Goal: Transaction & Acquisition: Purchase product/service

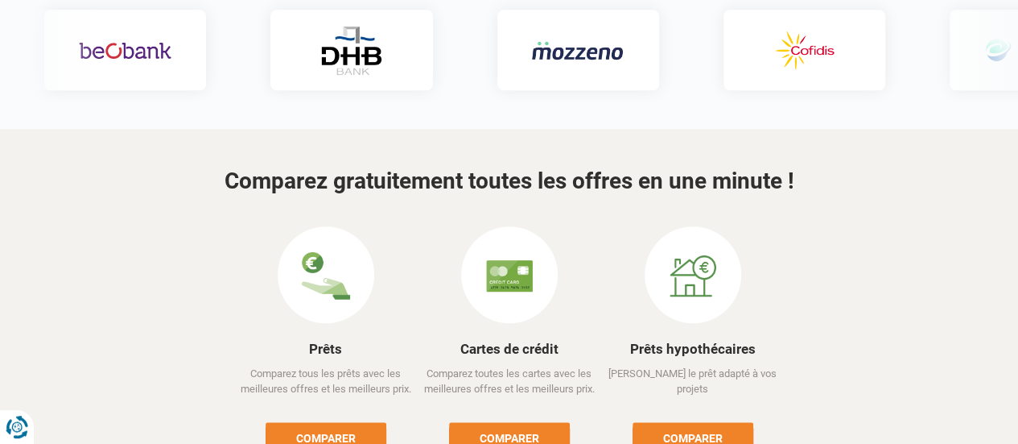
scroll to position [483, 0]
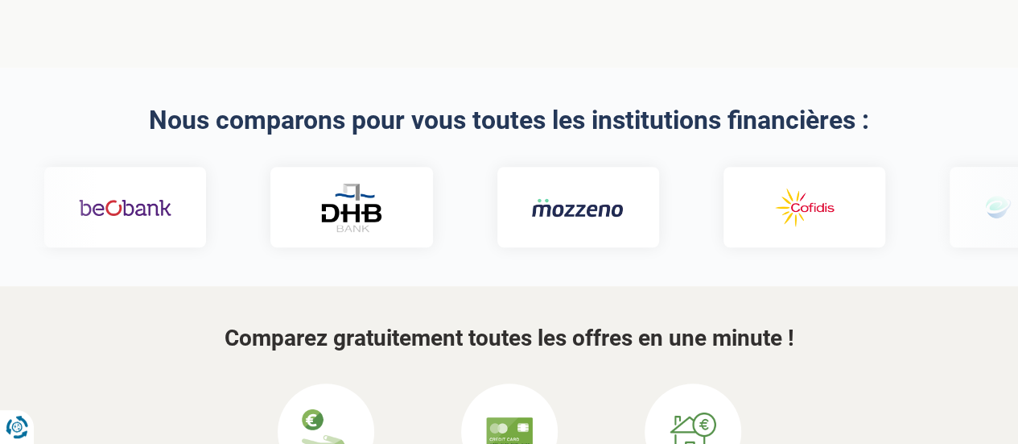
drag, startPoint x: 830, startPoint y: 183, endPoint x: 659, endPoint y: 209, distance: 173.4
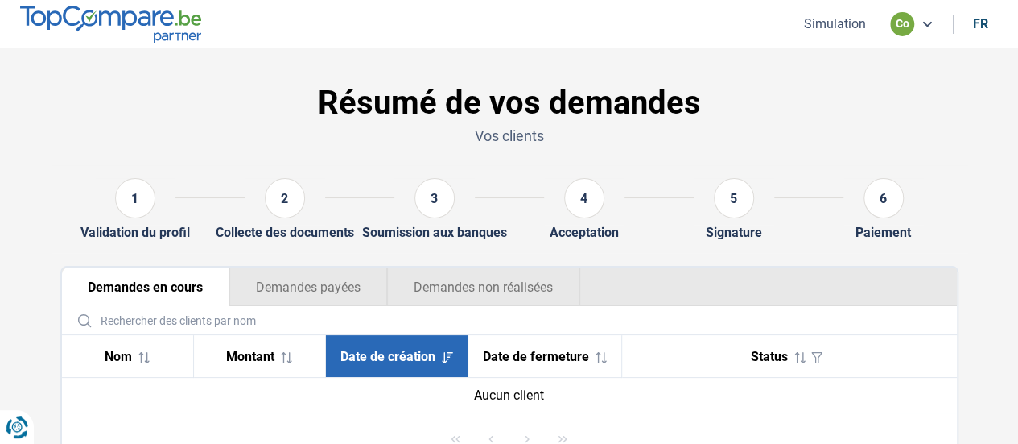
click at [829, 27] on button "Simulation" at bounding box center [835, 23] width 72 height 17
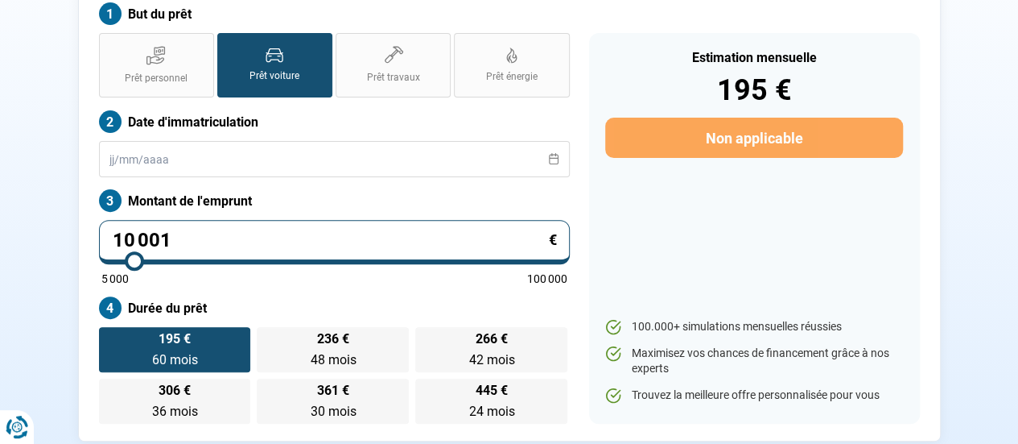
scroll to position [261, 0]
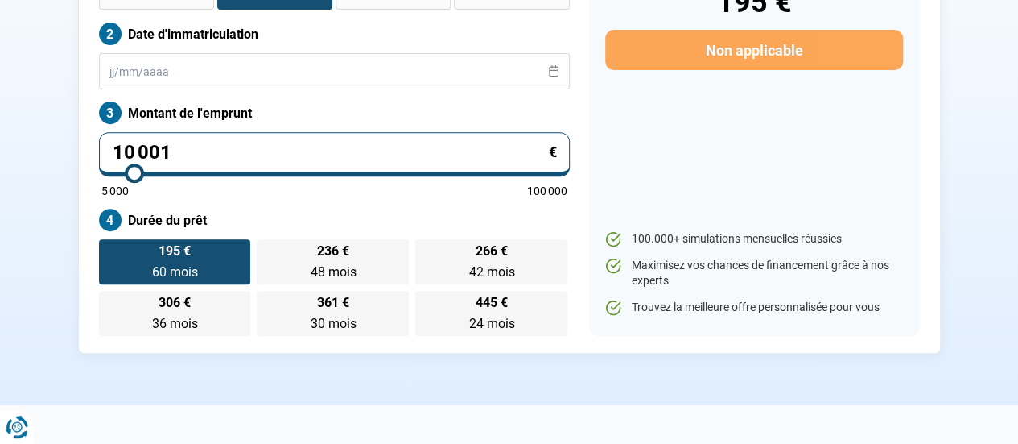
drag, startPoint x: 320, startPoint y: 130, endPoint x: 35, endPoint y: 140, distance: 286.0
click at [47, 143] on section "Transakauto Bruxelles - Demande de prêt pour votre client But du prêt Prêt pers…" at bounding box center [509, 96] width 1018 height 618
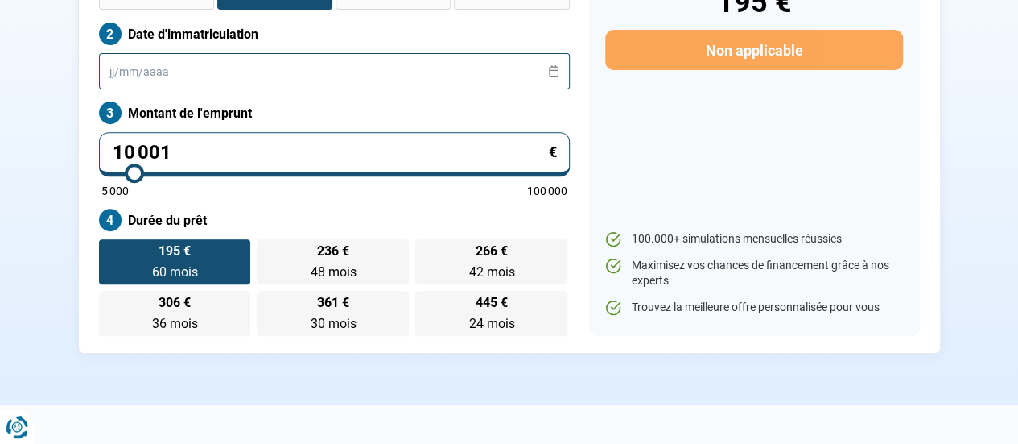
drag, startPoint x: 236, startPoint y: 38, endPoint x: 275, endPoint y: 51, distance: 41.5
click at [235, 53] on input "text" at bounding box center [334, 71] width 471 height 36
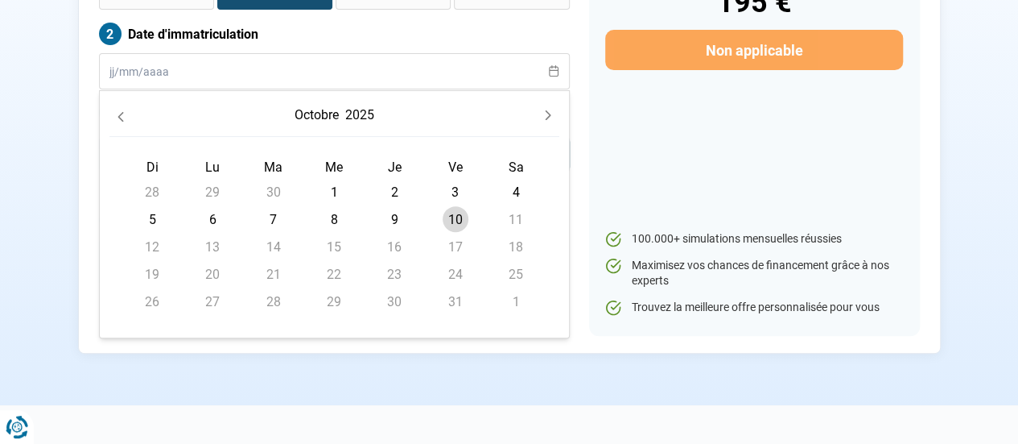
click at [126, 104] on button "Previous Month" at bounding box center [120, 115] width 23 height 23
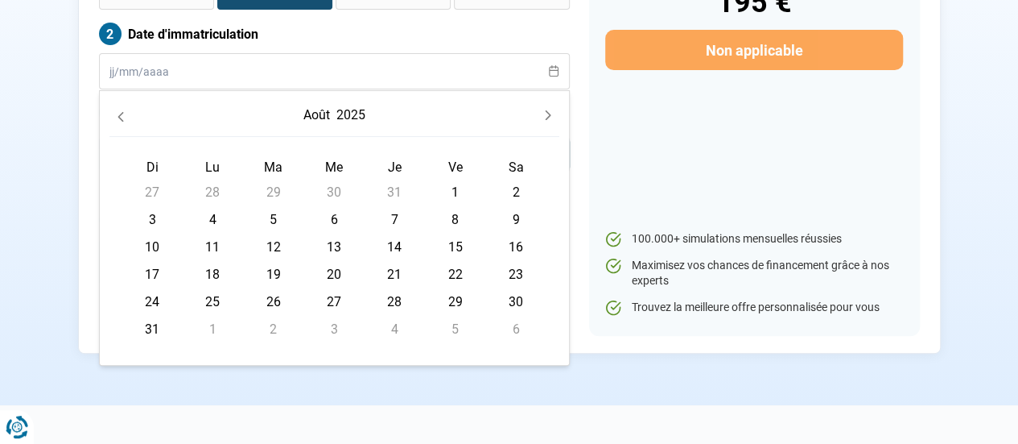
click at [307, 101] on button "août" at bounding box center [316, 115] width 33 height 29
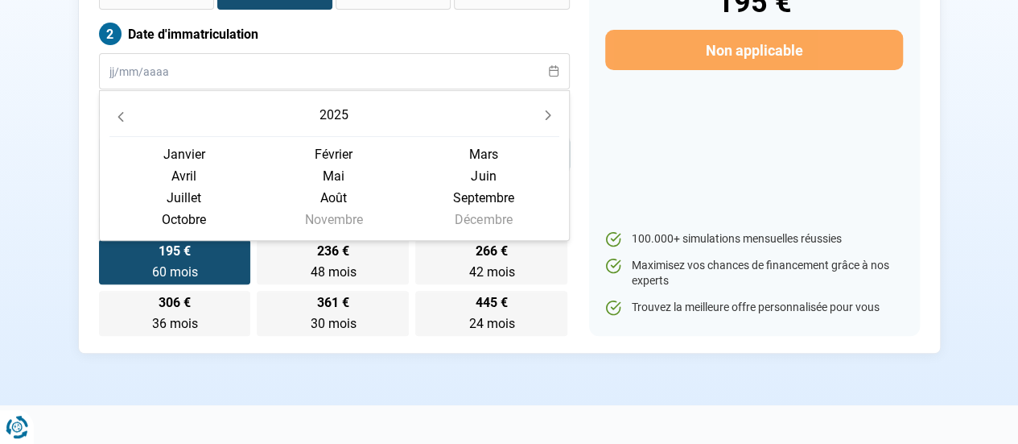
click at [337, 101] on button "2025" at bounding box center [333, 115] width 35 height 29
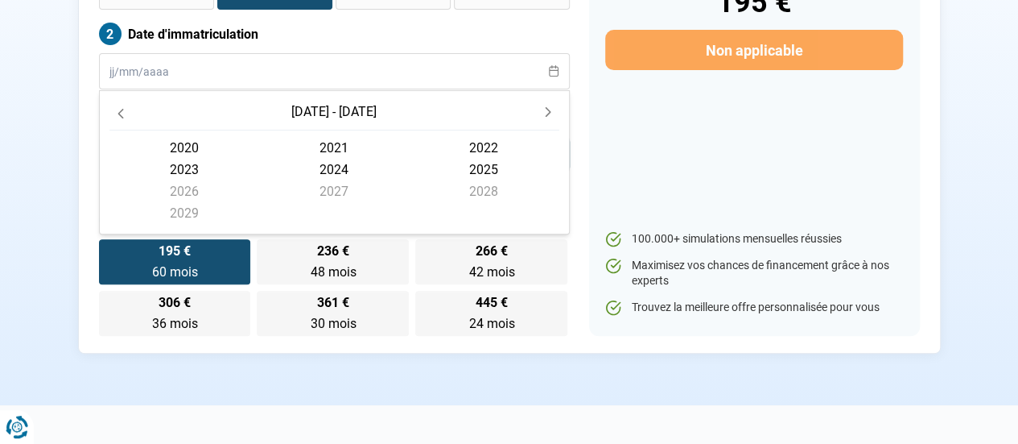
click at [214, 137] on span "2020" at bounding box center [184, 148] width 150 height 22
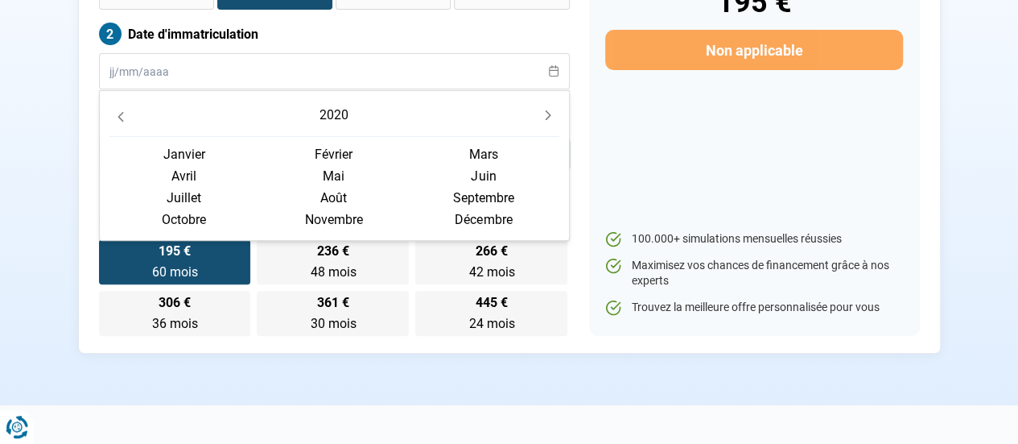
click at [338, 165] on span "mai" at bounding box center [334, 176] width 150 height 22
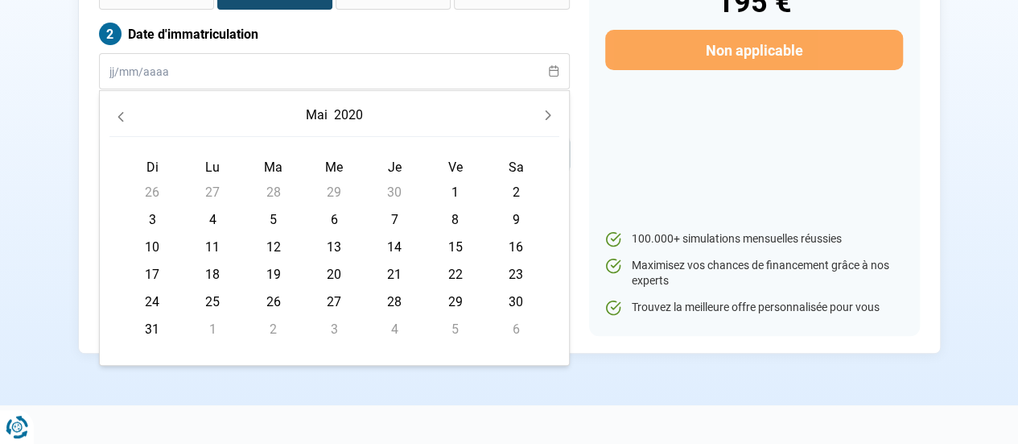
click at [329, 206] on span "6" at bounding box center [334, 219] width 26 height 26
type input "06/05/2020"
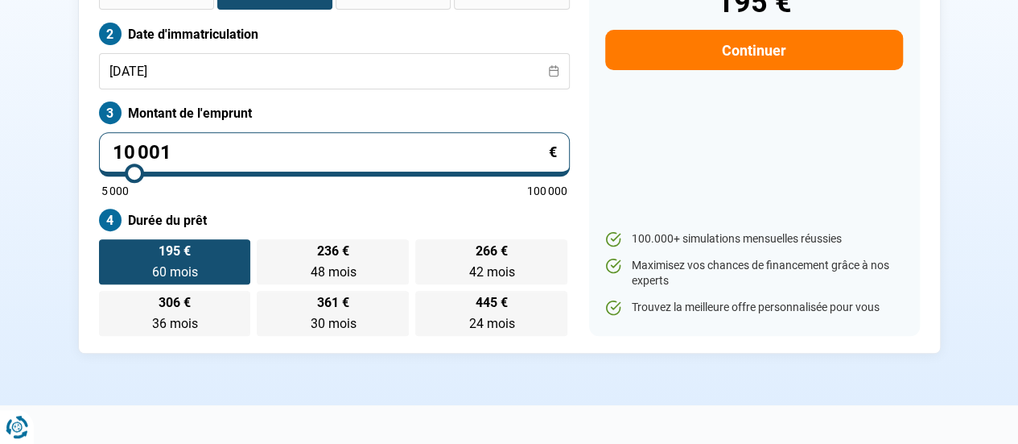
drag, startPoint x: 340, startPoint y: 128, endPoint x: 68, endPoint y: 135, distance: 272.2
click at [68, 135] on div "Transakauto Bruxelles - Demande de prêt pour votre client But du prêt Prêt pers…" at bounding box center [510, 96] width 918 height 514
type input "1"
type input "5000"
type input "13"
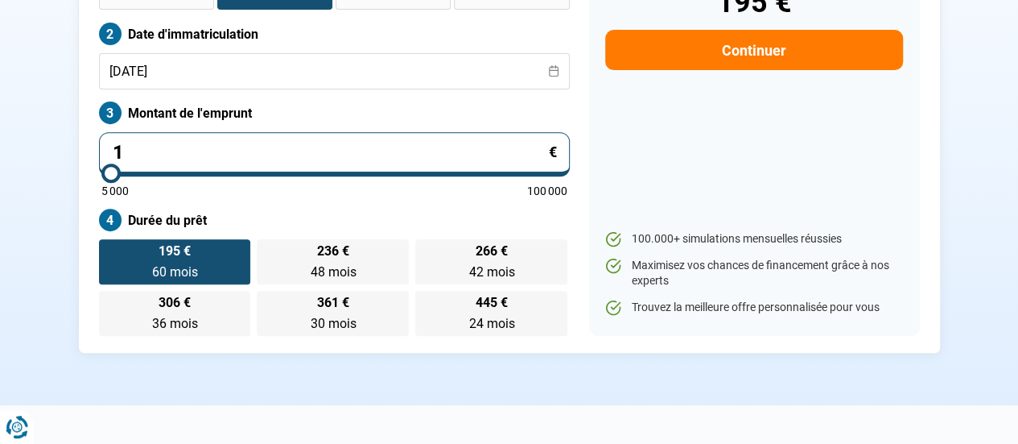
type input "5000"
type input "130"
type input "5000"
type input "1 300"
type input "5000"
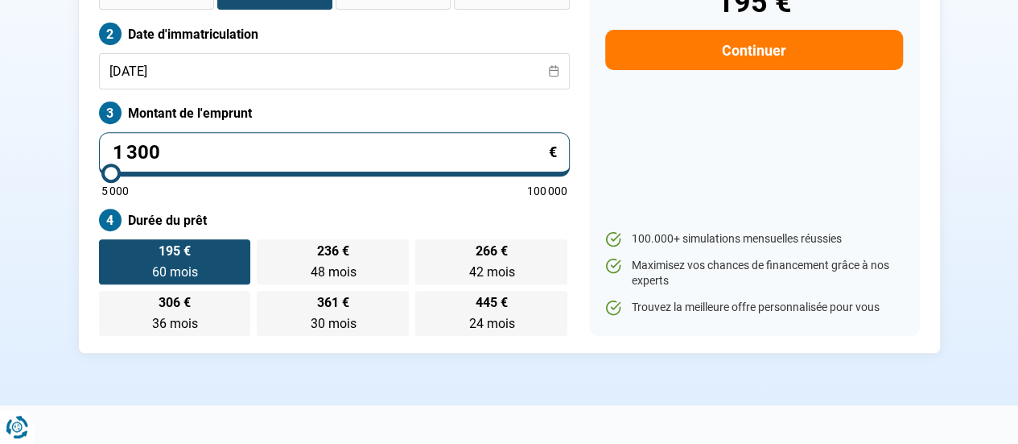
type input "13 000"
type input "13000"
type input "13 000"
click at [51, 213] on div "Transakauto Bruxelles - Demande de prêt pour votre client But du prêt Prêt pers…" at bounding box center [510, 96] width 918 height 514
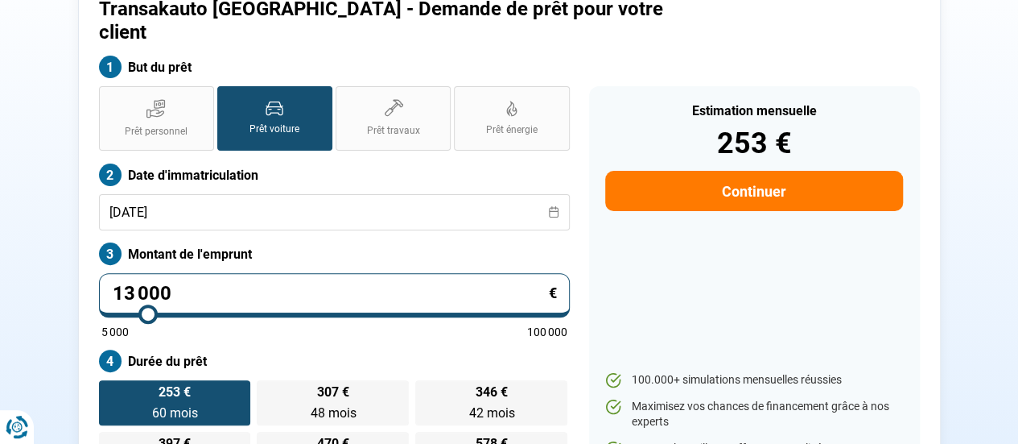
scroll to position [119, 0]
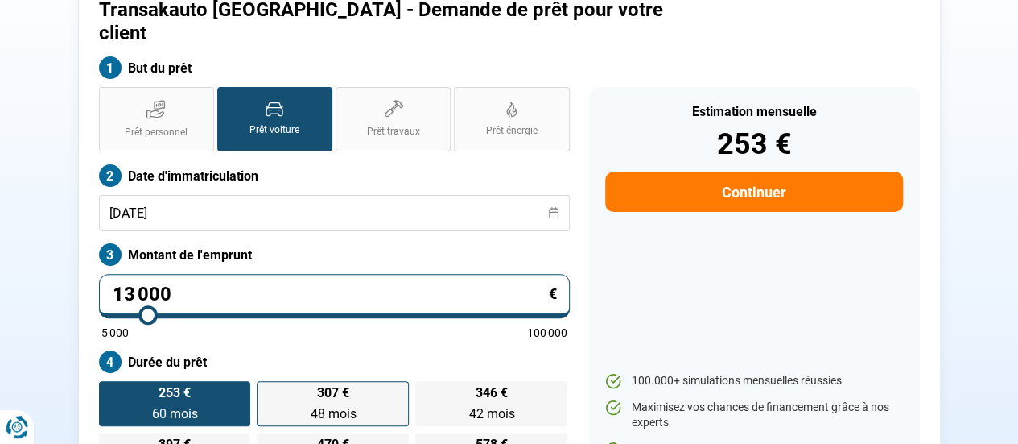
click at [345, 386] on span "307 €" at bounding box center [333, 392] width 32 height 13
click at [267, 381] on input "307 € 48 mois 48 mois" at bounding box center [262, 386] width 10 height 10
radio input "true"
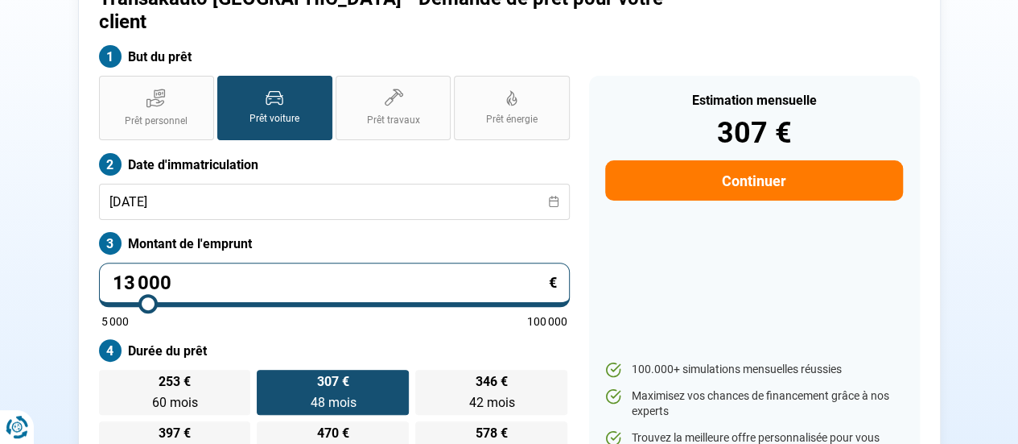
scroll to position [200, 0]
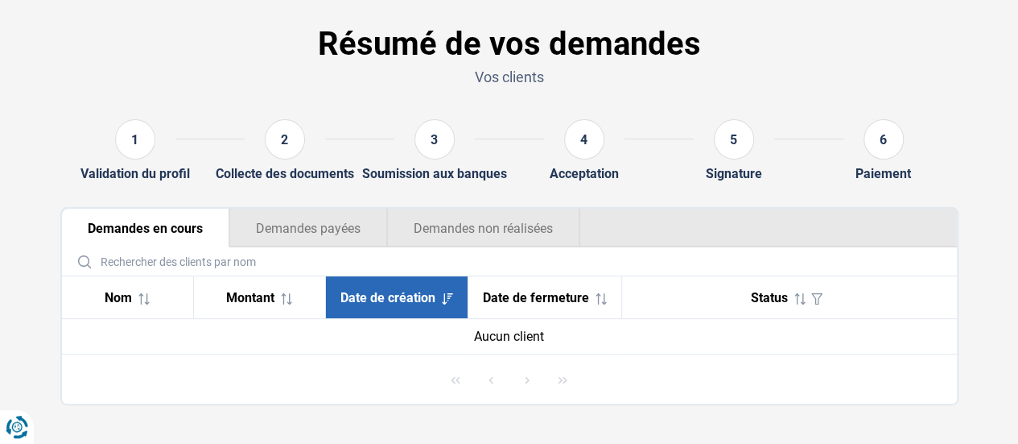
scroll to position [74, 0]
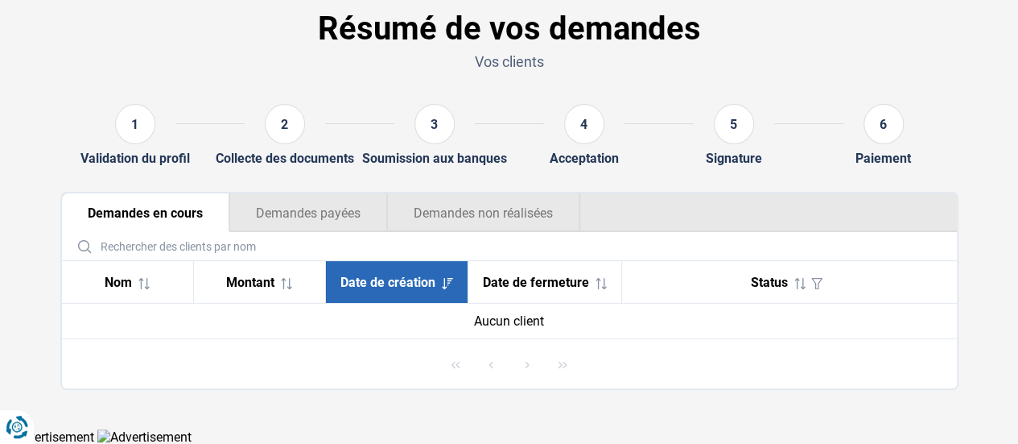
click at [485, 221] on button "Demandes non réalisées" at bounding box center [483, 212] width 193 height 39
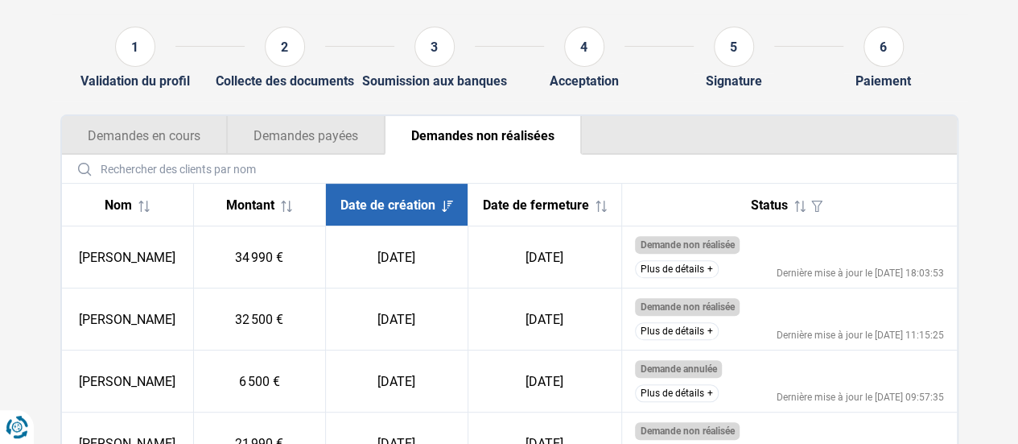
scroll to position [155, 0]
